Goal: Task Accomplishment & Management: Use online tool/utility

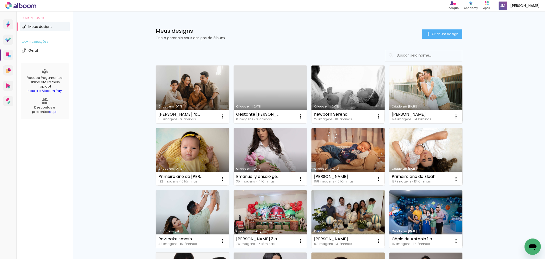
scroll to position [85, 0]
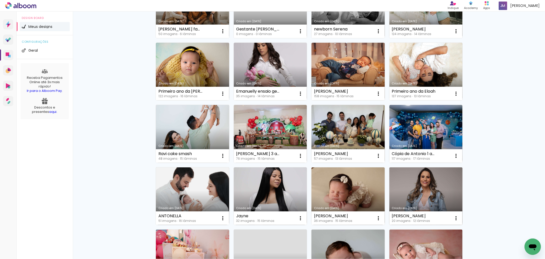
click at [416, 176] on link "Criado em [DATE]" at bounding box center [426, 196] width 73 height 58
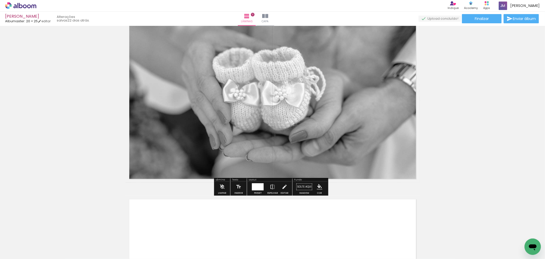
scroll to position [2097, 0]
